Goal: Check status: Check status

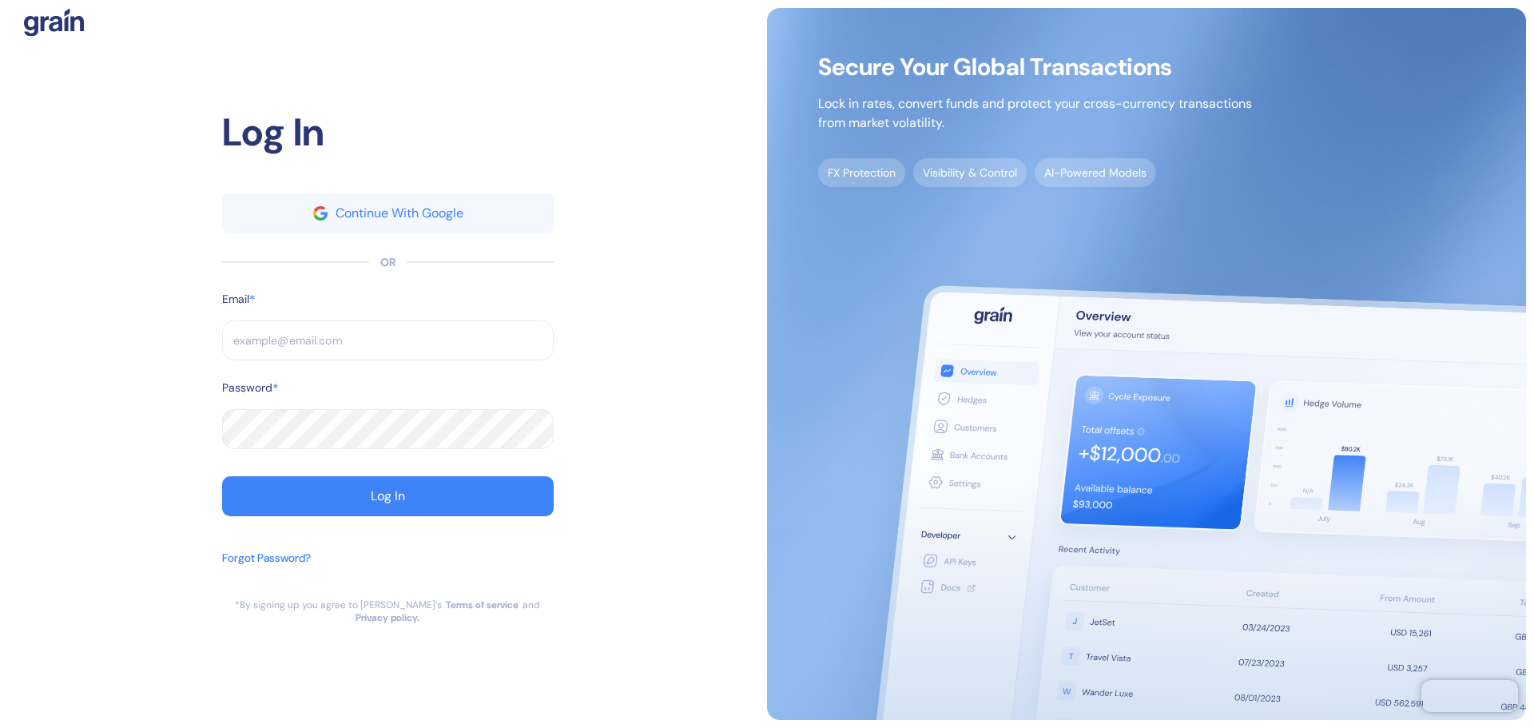
click at [677, 437] on div "Log In Continue With Google OR Email * ​ Password * ​ Log In Forgot Password? *…" at bounding box center [387, 364] width 759 height 712
click at [497, 344] on input "text" at bounding box center [388, 340] width 332 height 40
paste input "[EMAIL_ADDRESS][DOMAIN_NAME]"
type input "[EMAIL_ADDRESS][DOMAIN_NAME]"
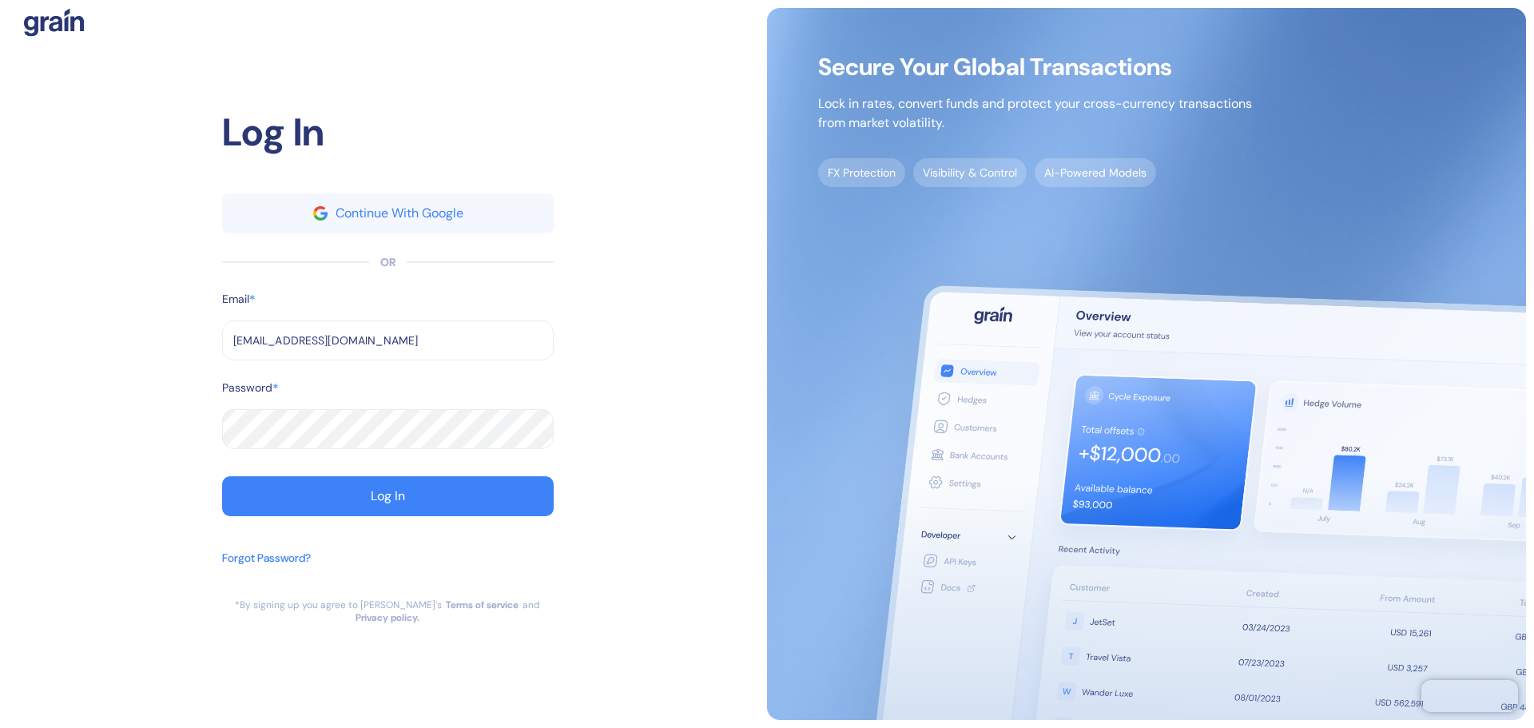
type input "[EMAIL_ADDRESS][DOMAIN_NAME]"
click at [415, 507] on button "Log In" at bounding box center [388, 496] width 332 height 40
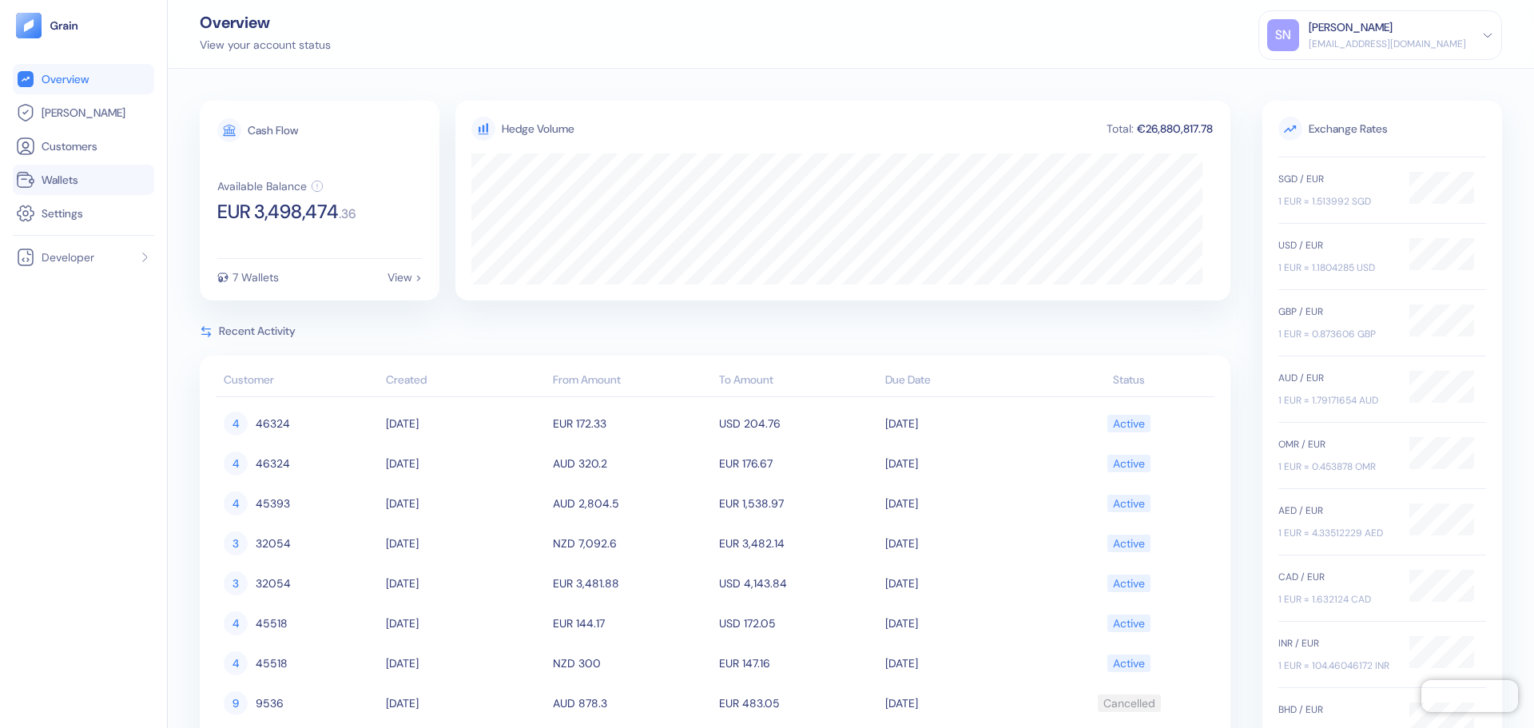
click at [106, 186] on link "Wallets" at bounding box center [83, 179] width 135 height 19
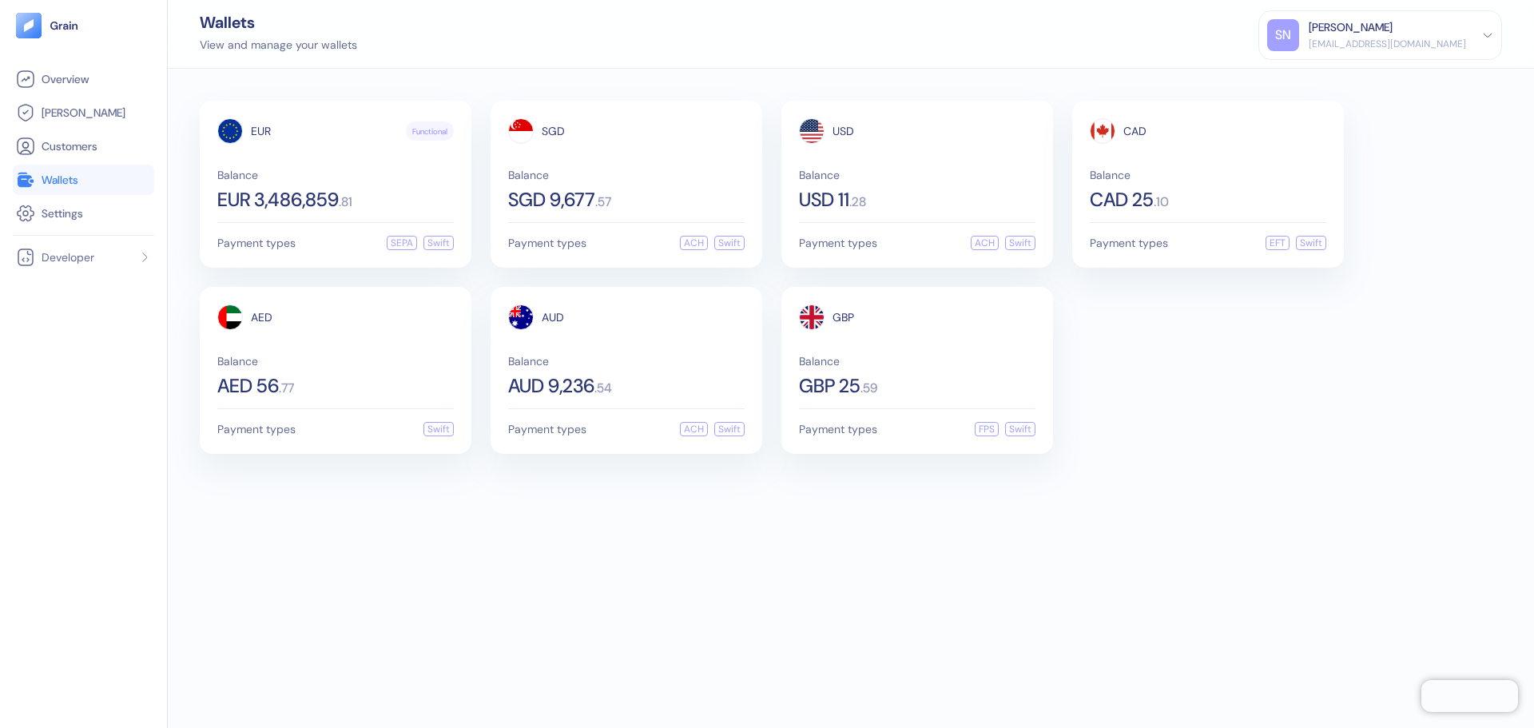
click at [756, 546] on div "EUR Functional Balance EUR 3,486,859 . 81 Payment types SEPA Swift SGD Balance …" at bounding box center [851, 398] width 1366 height 659
click at [972, 593] on div "EUR Functional Balance EUR 3,486,859 . 81 Payment types SEPA Swift SGD Balance …" at bounding box center [851, 398] width 1366 height 659
click at [51, 115] on span "[PERSON_NAME]" at bounding box center [84, 113] width 84 height 16
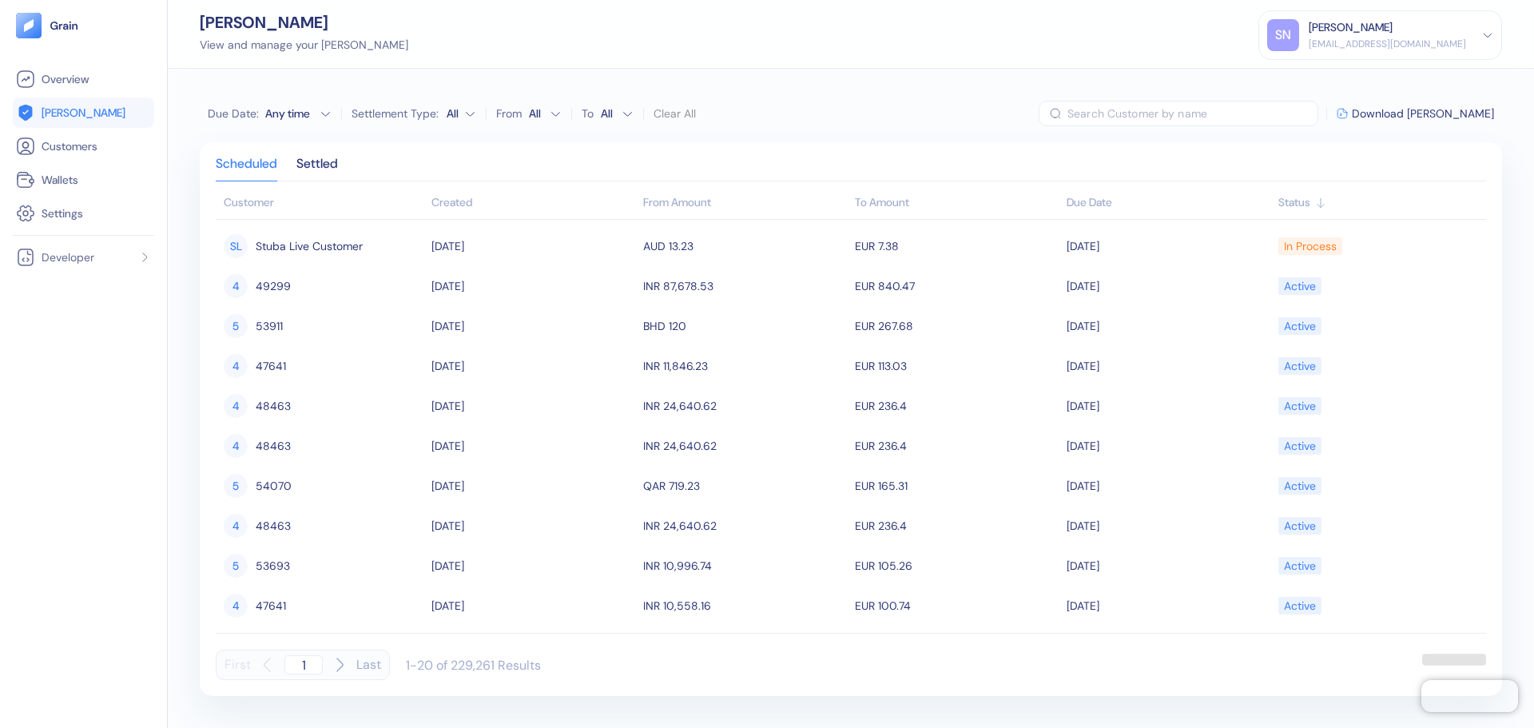
click at [448, 210] on div "Created" at bounding box center [533, 202] width 204 height 17
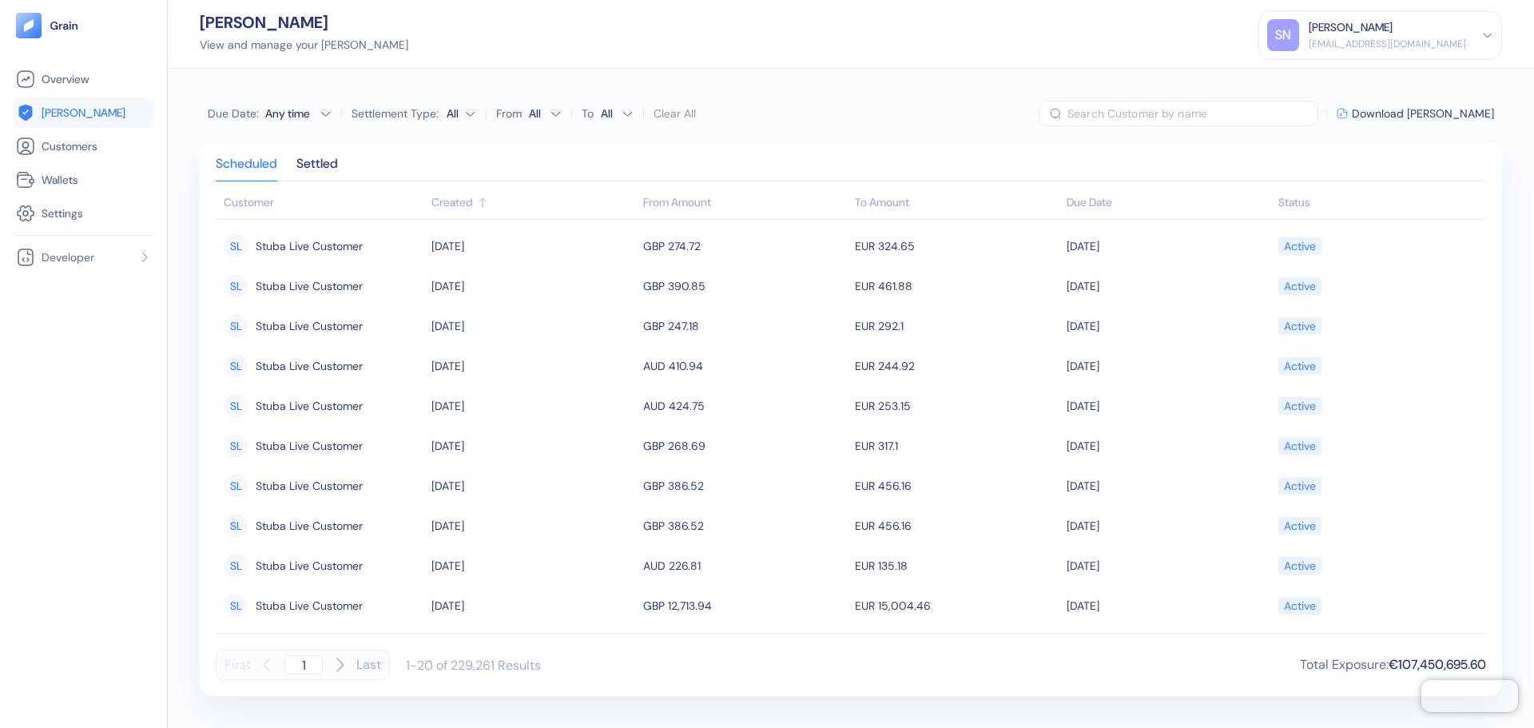
click at [448, 210] on div "Created" at bounding box center [533, 202] width 204 height 17
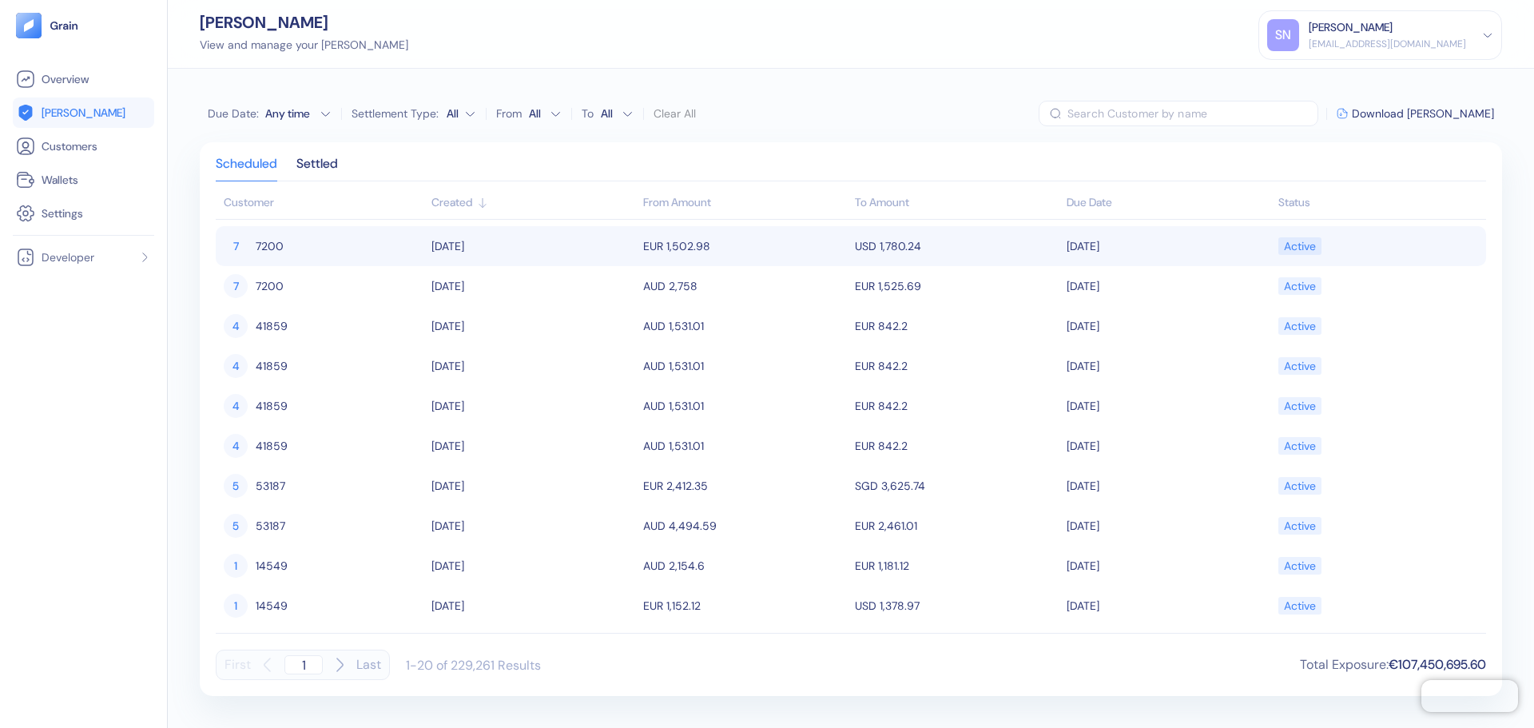
click at [236, 252] on div "7" at bounding box center [236, 246] width 24 height 24
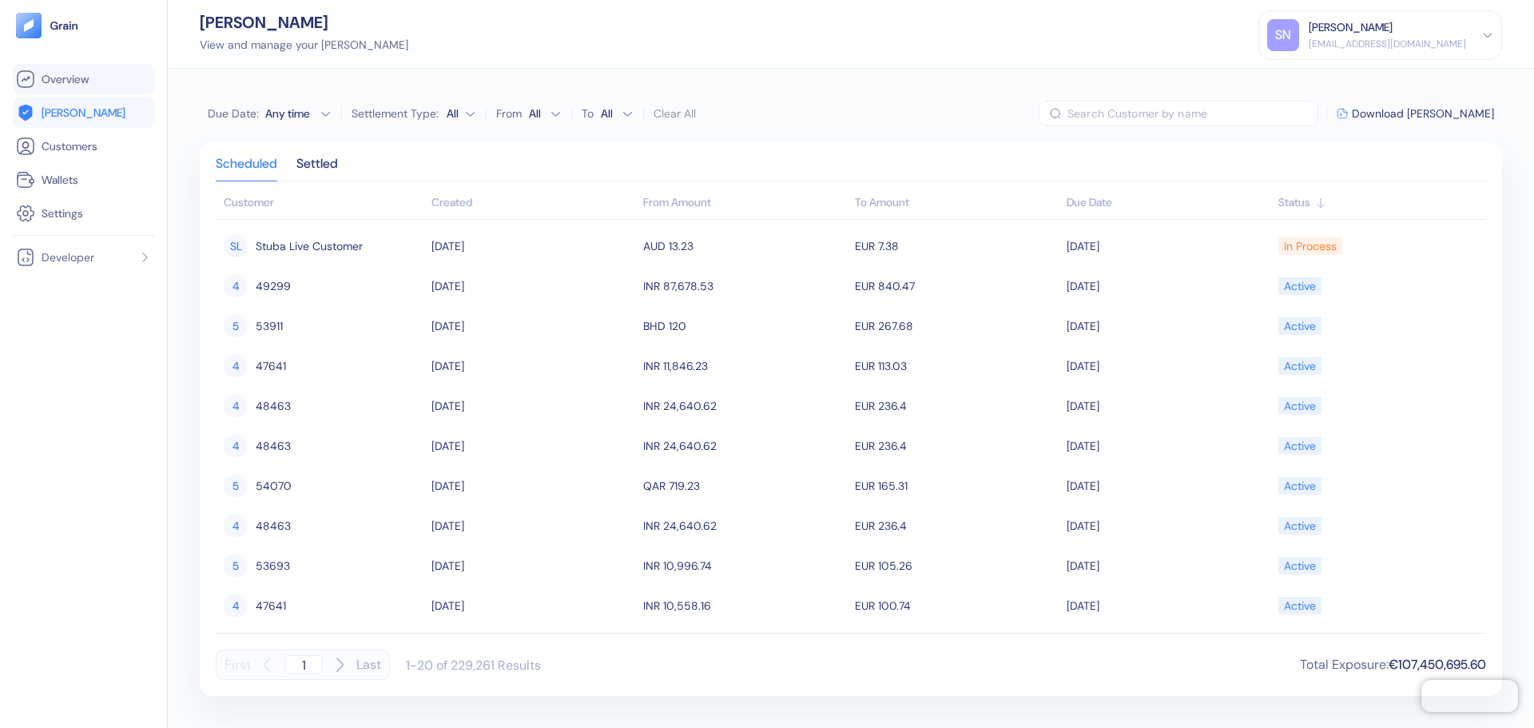
drag, startPoint x: 70, startPoint y: 111, endPoint x: 69, endPoint y: 84, distance: 27.2
click at [70, 111] on span "[PERSON_NAME]" at bounding box center [84, 113] width 84 height 16
drag, startPoint x: 63, startPoint y: 21, endPoint x: 53, endPoint y: 21, distance: 10.4
click at [63, 21] on img at bounding box center [65, 25] width 30 height 11
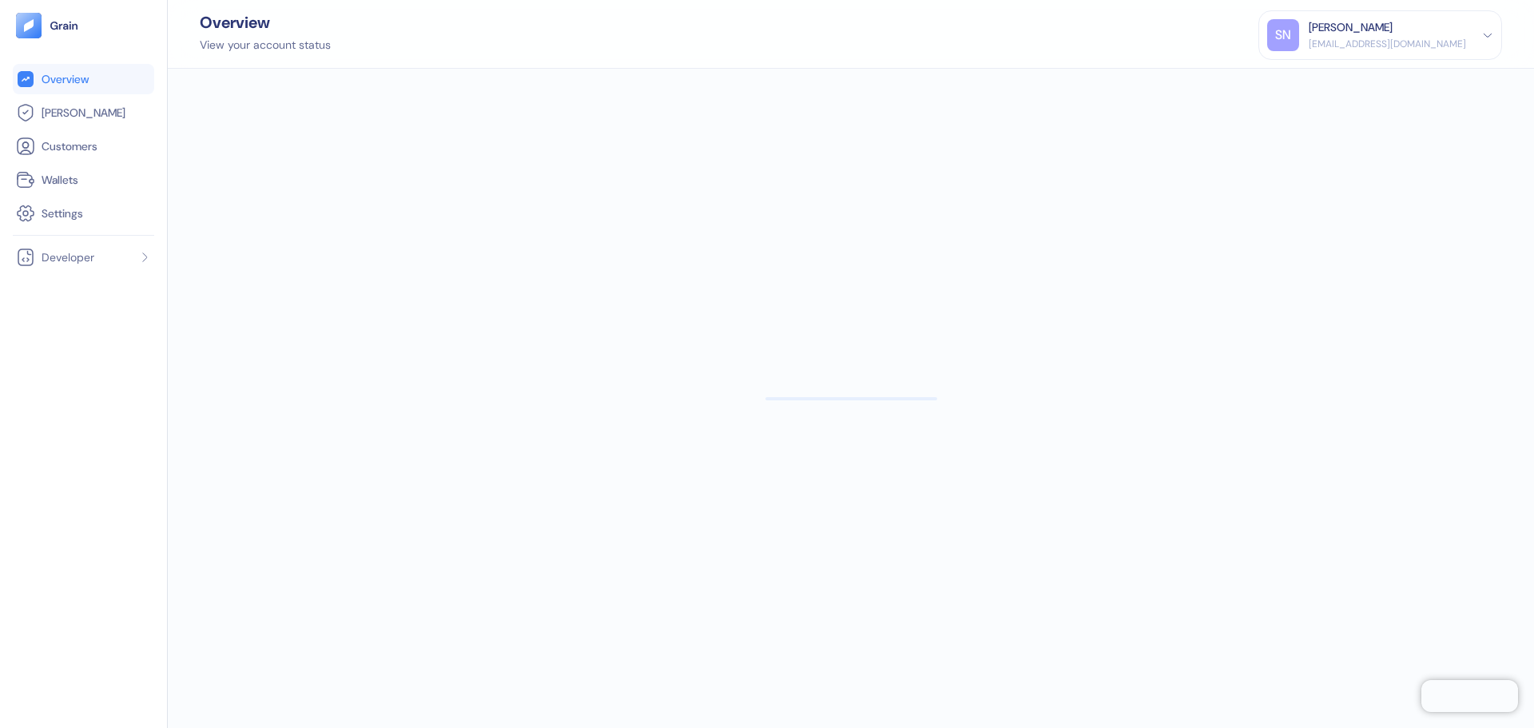
click at [38, 24] on img at bounding box center [29, 26] width 26 height 26
